Goal: Task Accomplishment & Management: Complete application form

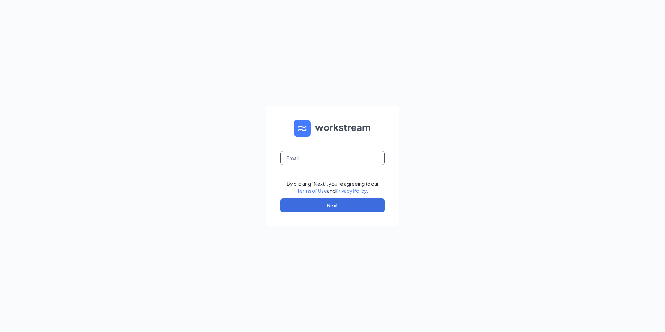
click at [316, 156] on input "text" at bounding box center [333, 158] width 104 height 14
type input "[EMAIL_ADDRESS][DOMAIN_NAME]"
click at [341, 206] on button "Next" at bounding box center [333, 205] width 104 height 14
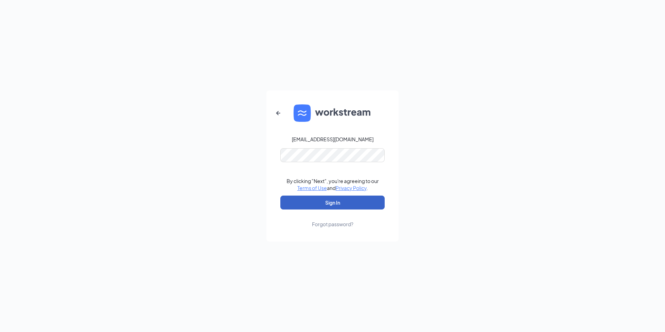
click at [332, 201] on button "Sign In" at bounding box center [333, 203] width 104 height 14
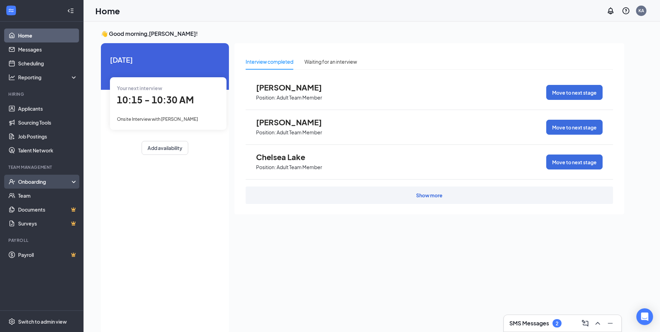
click at [20, 181] on div "Onboarding" at bounding box center [45, 181] width 54 height 7
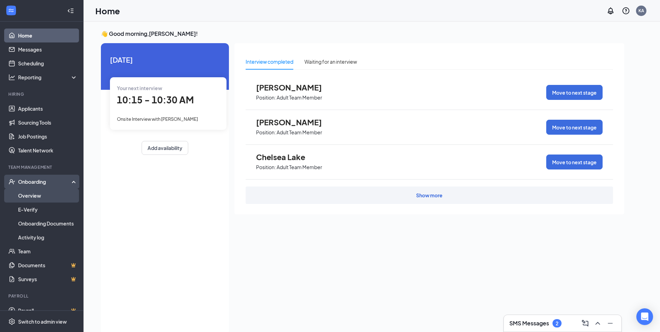
click at [20, 199] on link "Overview" at bounding box center [48, 196] width 60 height 14
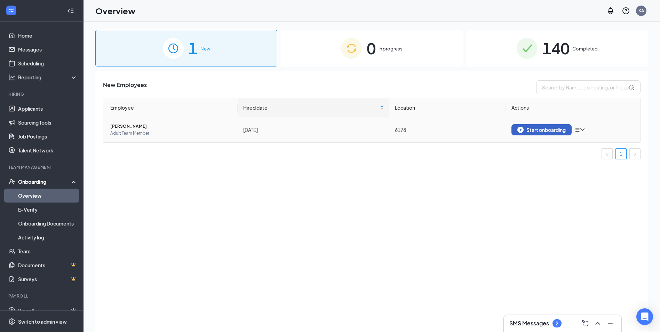
click at [559, 127] on div "Start onboarding" at bounding box center [542, 130] width 48 height 6
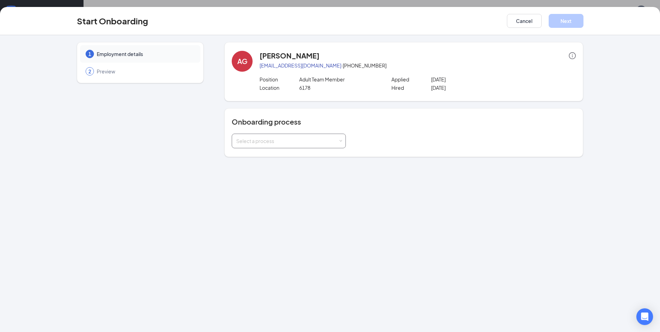
click at [340, 140] on span at bounding box center [340, 141] width 3 height 3
click at [637, 121] on div "1 Employment details 2 Preview AG [PERSON_NAME] [EMAIL_ADDRESS][DOMAIN_NAME] · …" at bounding box center [330, 183] width 660 height 297
click at [322, 144] on div "Select a process" at bounding box center [288, 141] width 105 height 14
click at [268, 165] on span "Employee Onboarding" at bounding box center [261, 168] width 53 height 6
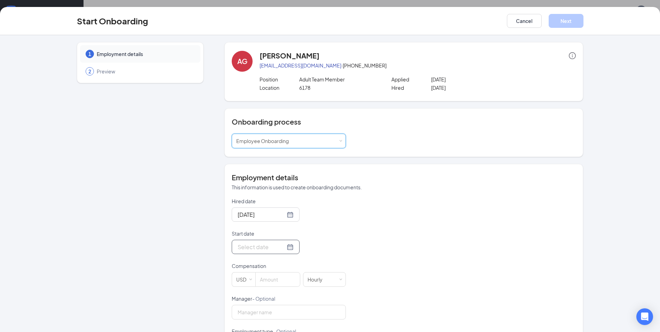
click at [282, 245] on div at bounding box center [266, 247] width 56 height 9
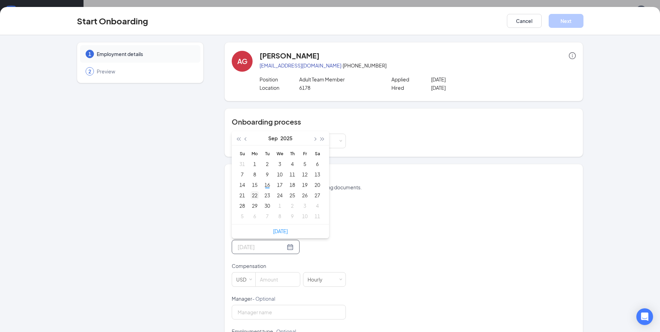
type input "[DATE]"
click at [254, 193] on div "22" at bounding box center [255, 195] width 8 height 8
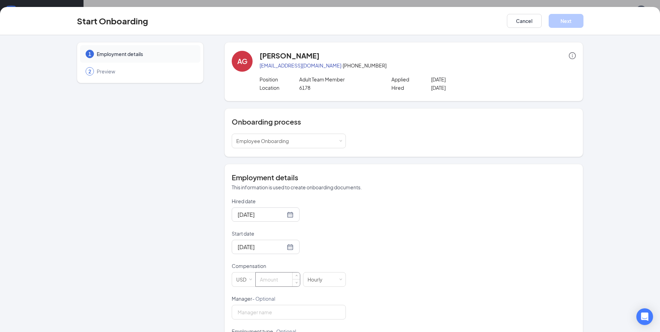
click at [279, 279] on input at bounding box center [278, 279] width 44 height 14
type input "11.25"
click at [272, 315] on input "Manager - Optional" at bounding box center [289, 312] width 114 height 15
type input "[PERSON_NAME]"
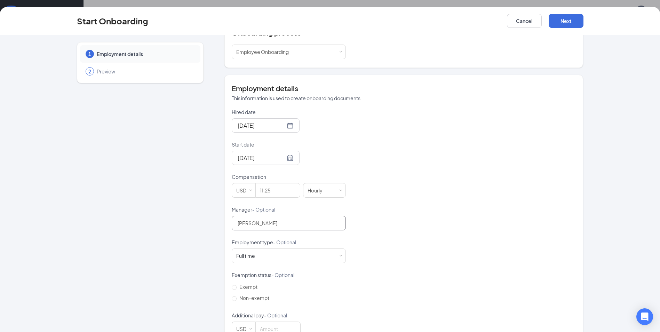
scroll to position [109, 0]
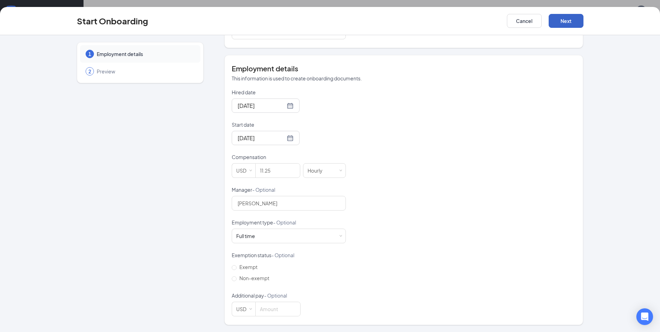
click at [575, 20] on button "Next" at bounding box center [566, 21] width 35 height 14
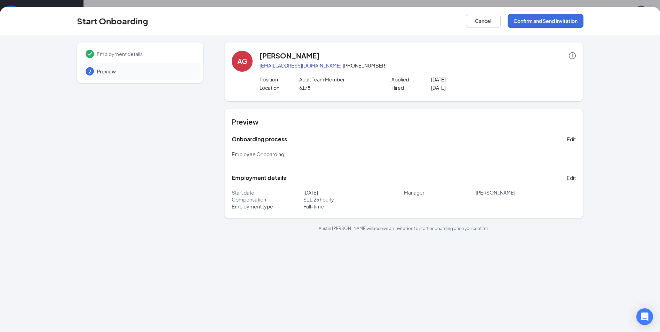
scroll to position [0, 0]
click at [544, 18] on button "Confirm and Send Invitation" at bounding box center [546, 21] width 76 height 14
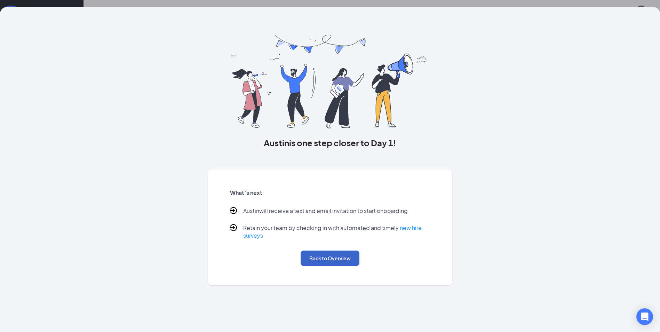
click at [329, 258] on button "Back to Overview" at bounding box center [330, 258] width 59 height 15
